Goal: Ask a question: Seek information or help from site administrators or community

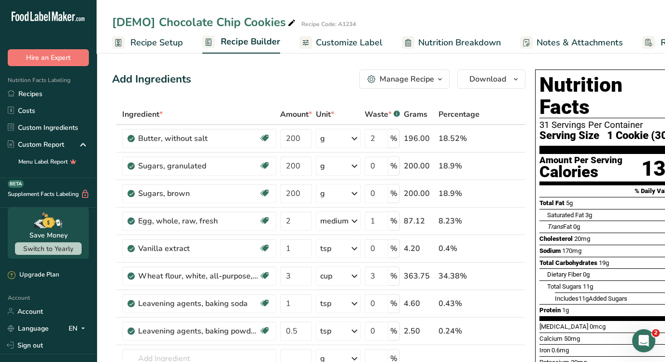
scroll to position [0, 70]
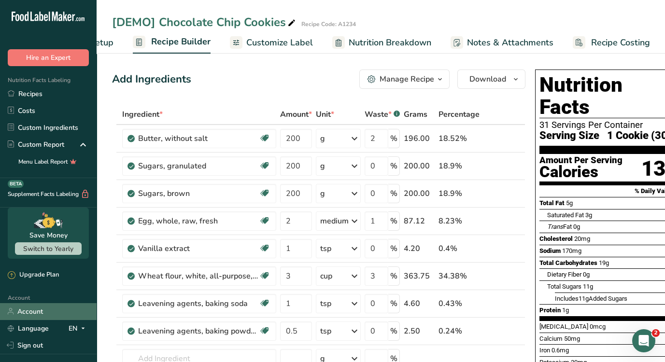
click at [38, 311] on link "Account" at bounding box center [48, 311] width 97 height 17
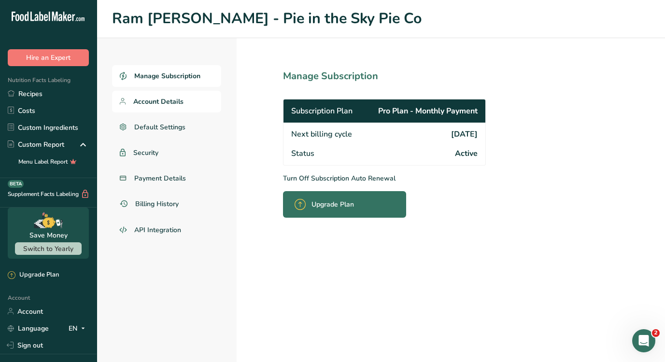
click at [168, 99] on span "Account Details" at bounding box center [158, 102] width 50 height 10
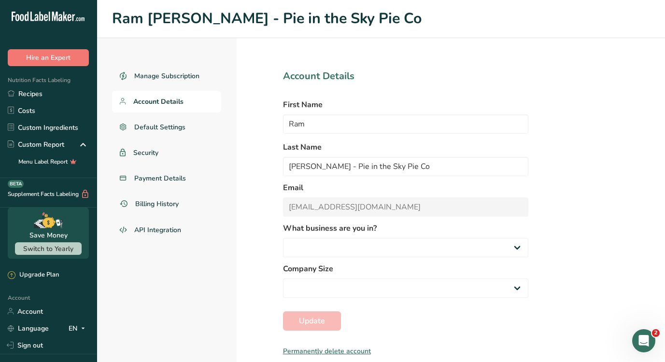
select select
select select "3"
select select "2"
click at [174, 130] on span "Default Settings" at bounding box center [160, 127] width 52 height 10
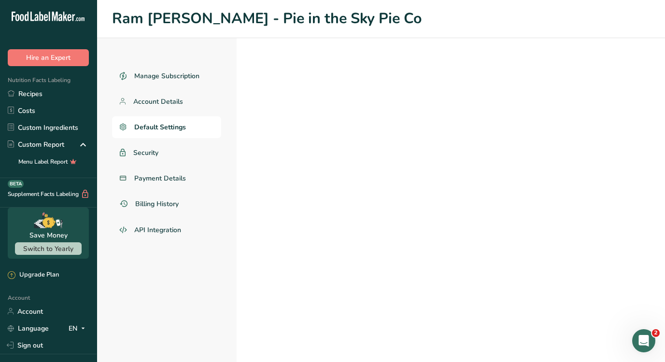
select select
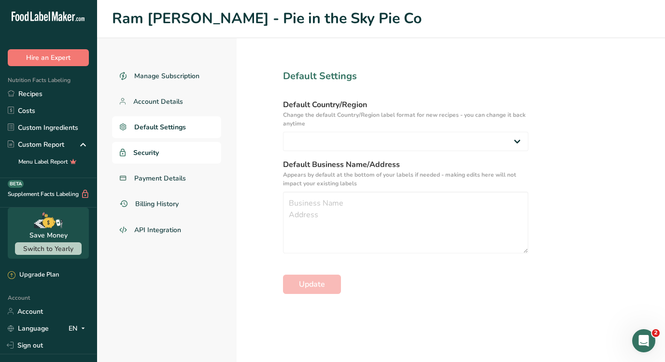
click at [167, 153] on link "Security" at bounding box center [166, 153] width 109 height 22
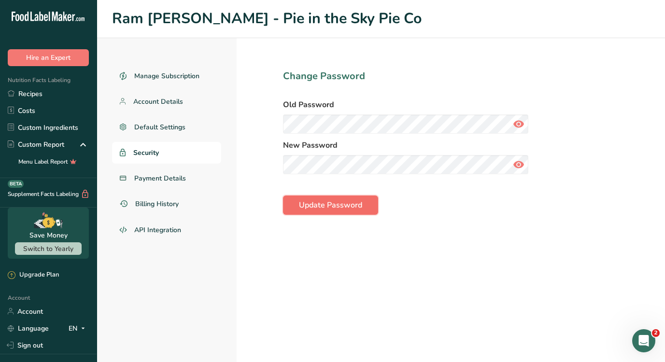
click at [336, 207] on span "Update Password" at bounding box center [330, 205] width 63 height 12
click at [519, 122] on icon at bounding box center [519, 123] width 12 height 17
click at [520, 166] on icon at bounding box center [519, 164] width 12 height 17
click at [326, 207] on span "Update Password" at bounding box center [330, 205] width 63 height 12
click at [168, 97] on span "Account Details" at bounding box center [158, 102] width 50 height 10
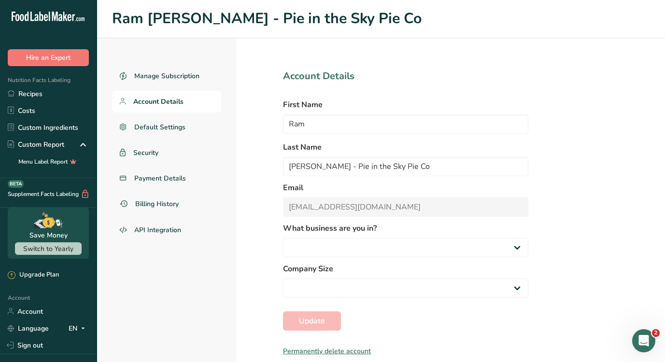
select select "3"
select select "2"
click at [163, 130] on span "Default Settings" at bounding box center [160, 127] width 52 height 10
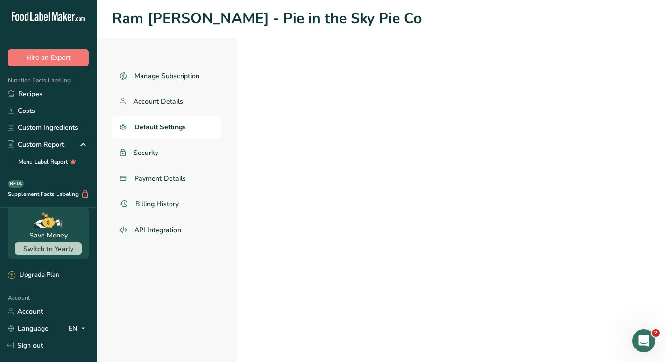
select select
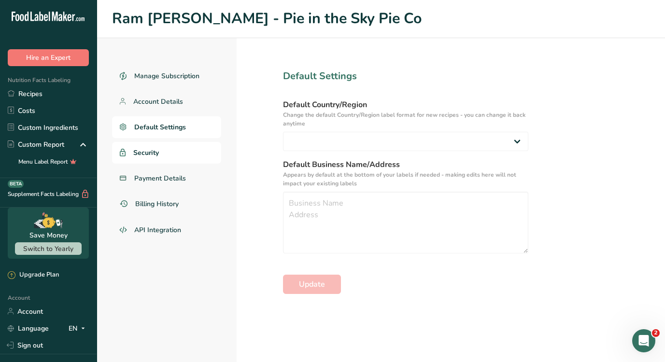
click at [157, 151] on span "Security" at bounding box center [146, 153] width 26 height 10
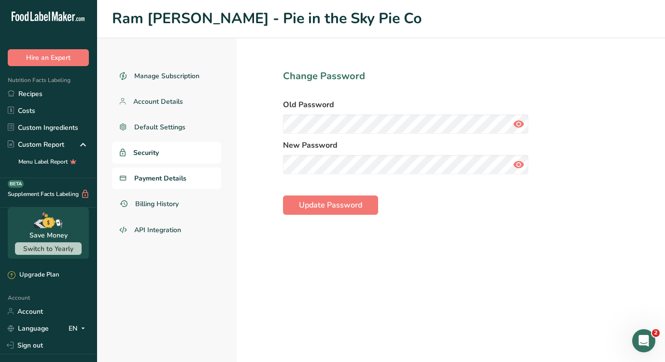
click at [155, 185] on link "Payment Details" at bounding box center [166, 179] width 109 height 22
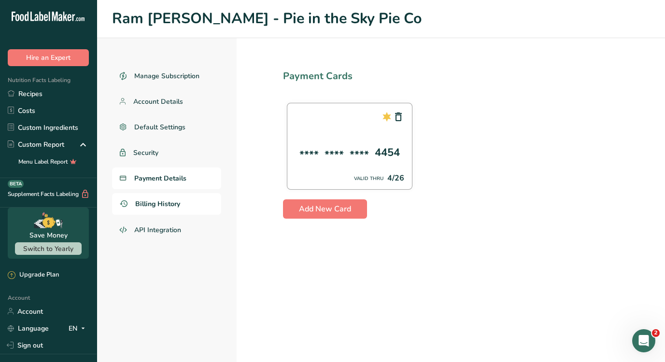
click at [158, 201] on span "Billing History" at bounding box center [157, 204] width 45 height 10
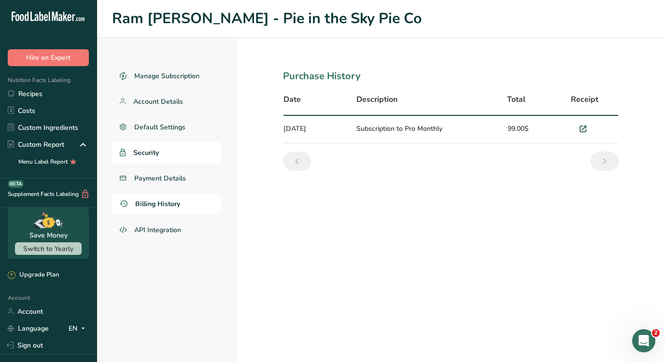
click at [161, 143] on link "Security" at bounding box center [166, 153] width 109 height 22
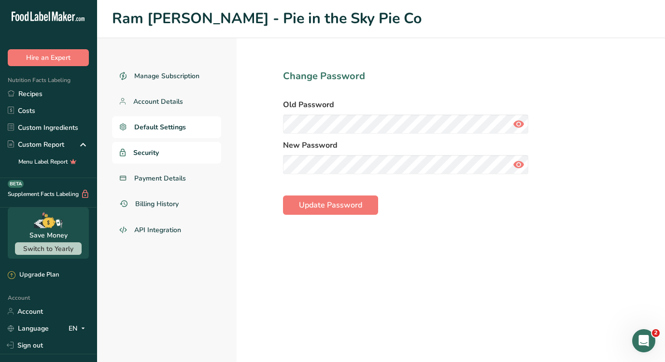
click at [159, 123] on span "Default Settings" at bounding box center [160, 127] width 52 height 10
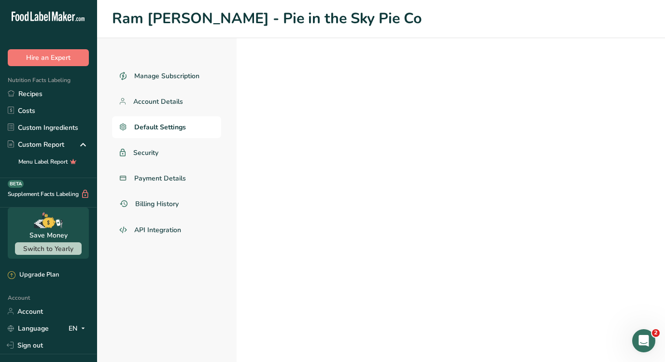
select select
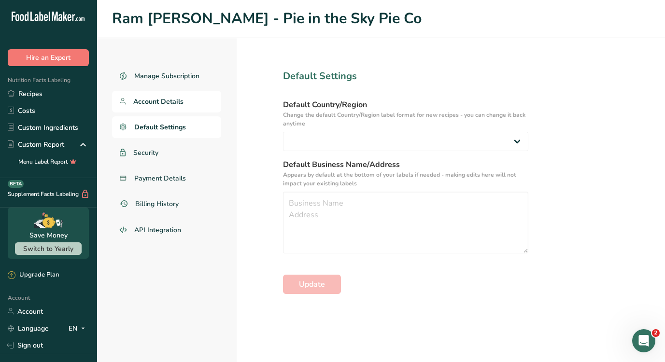
click at [163, 91] on link "Account Details" at bounding box center [166, 102] width 109 height 22
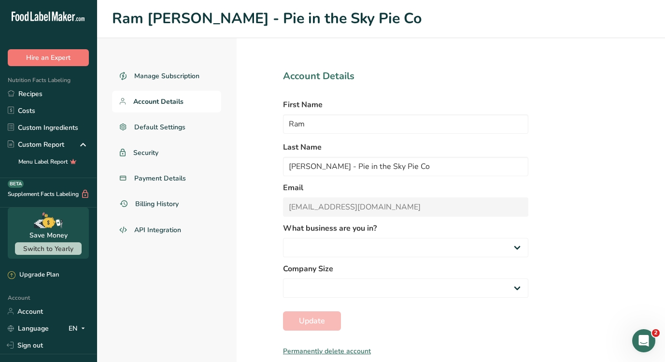
select select "3"
select select "2"
click at [154, 92] on link "Account Details" at bounding box center [166, 102] width 109 height 22
click at [155, 101] on span "Account Details" at bounding box center [158, 102] width 50 height 10
click at [171, 147] on link "Security" at bounding box center [166, 153] width 109 height 22
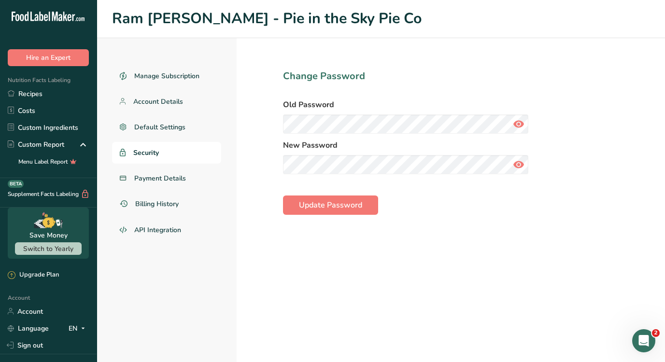
click at [522, 119] on icon at bounding box center [519, 123] width 12 height 17
click at [303, 205] on span "Update Password" at bounding box center [330, 205] width 63 height 12
click at [589, 30] on div "Wrong Password" at bounding box center [609, 30] width 79 height 29
click at [160, 104] on span "Account Details" at bounding box center [158, 102] width 50 height 10
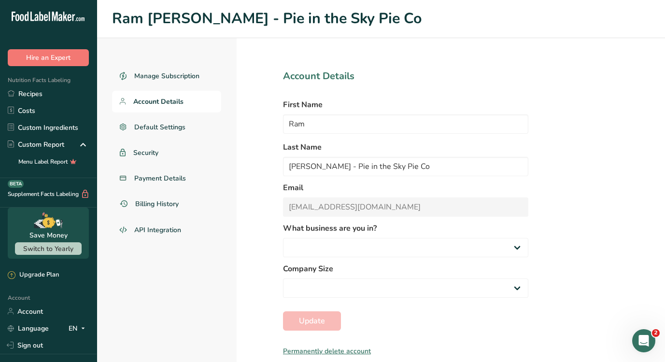
select select
select select "3"
select select "2"
click at [647, 344] on icon "Open Intercom Messenger" at bounding box center [644, 341] width 16 height 16
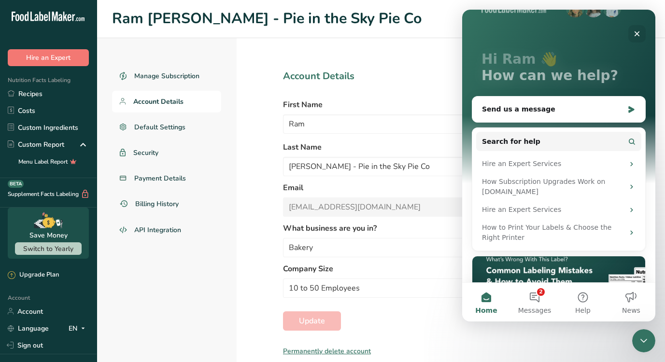
scroll to position [59, 0]
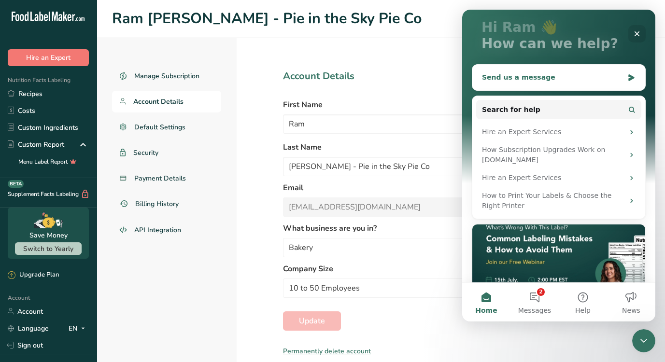
click at [558, 75] on div "Send us a message" at bounding box center [553, 77] width 142 height 10
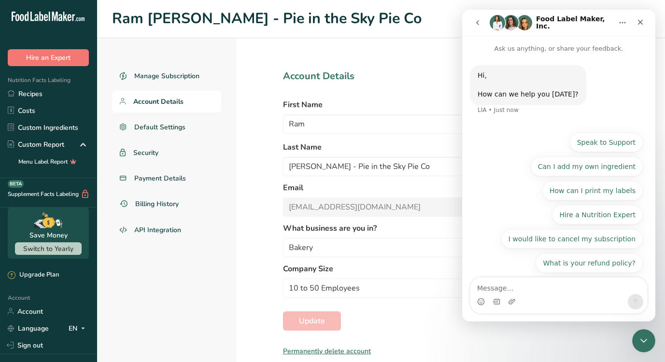
click at [544, 287] on textarea "Message…" at bounding box center [558, 286] width 177 height 16
type textarea "C"
type textarea "How can I change my account email and password"
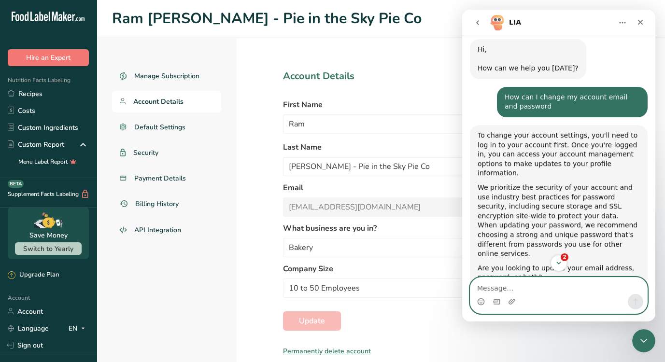
scroll to position [80, 0]
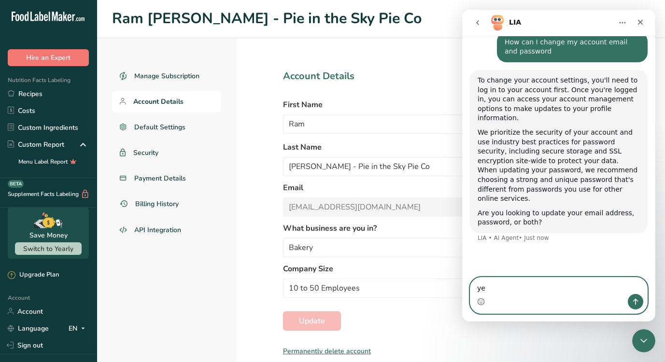
type textarea "yes"
type textarea "both"
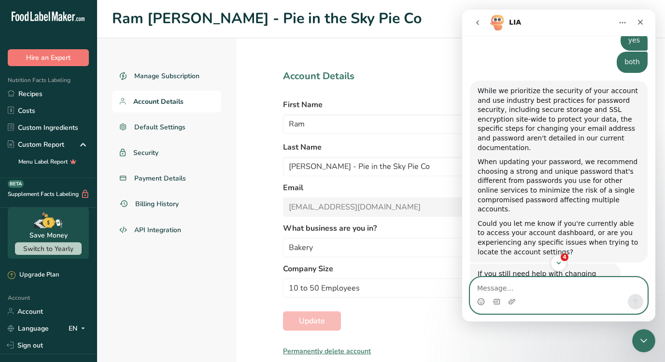
scroll to position [294, 0]
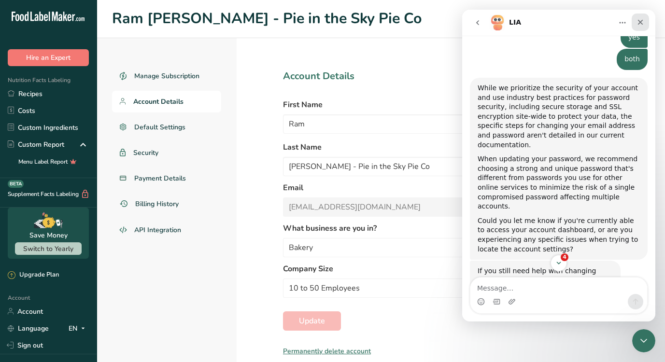
click at [642, 21] on icon "Close" at bounding box center [640, 22] width 5 height 5
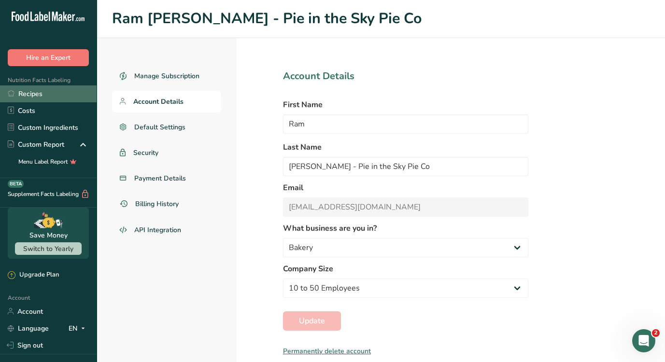
click at [19, 97] on link "Recipes" at bounding box center [48, 93] width 97 height 17
